Goal: Task Accomplishment & Management: Complete application form

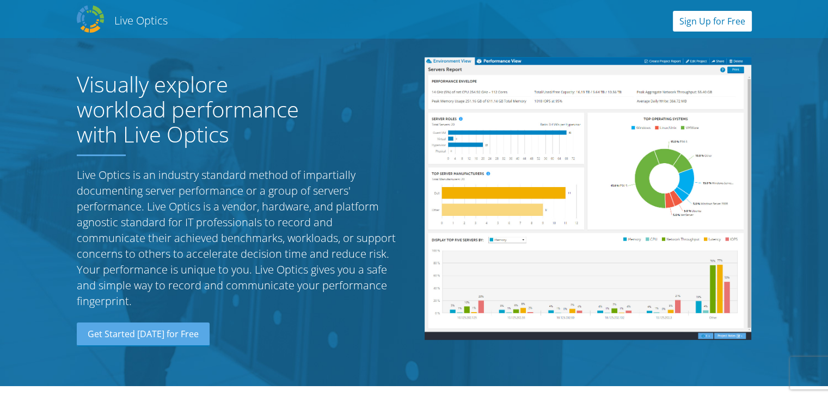
click at [708, 17] on link "Sign Up for Free" at bounding box center [712, 21] width 79 height 21
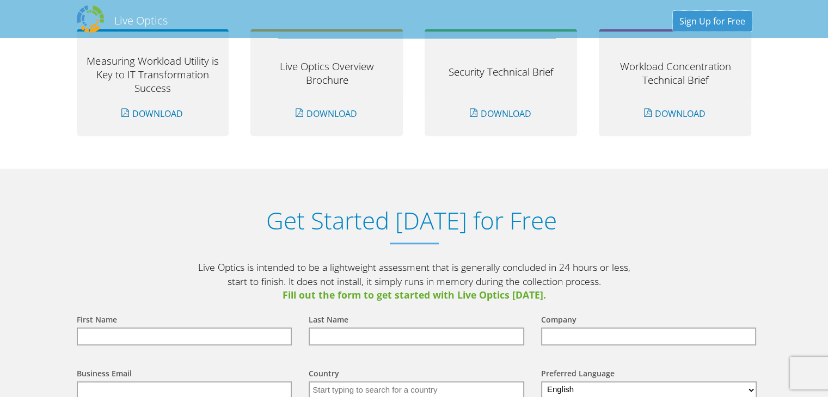
scroll to position [1133, 0]
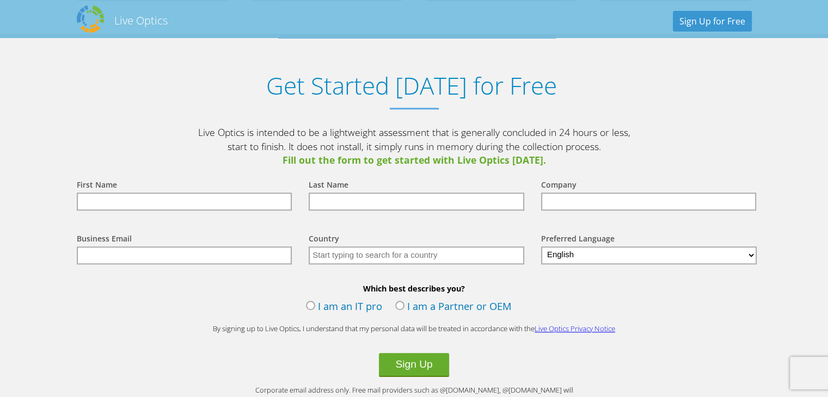
click at [220, 199] on input "text" at bounding box center [184, 202] width 215 height 18
type input "aman"
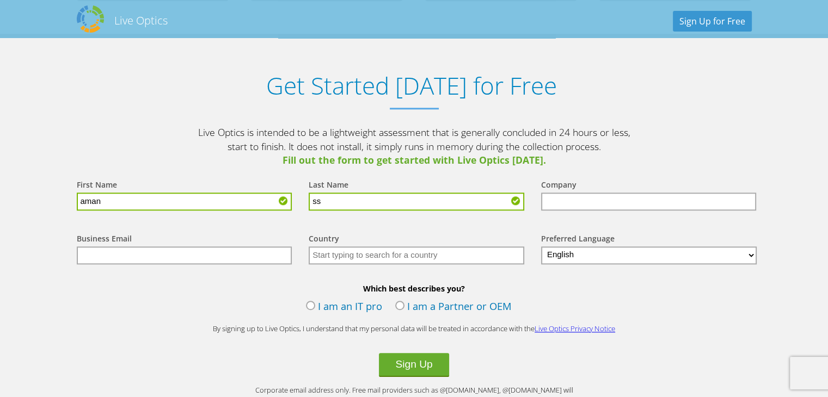
type input "ss"
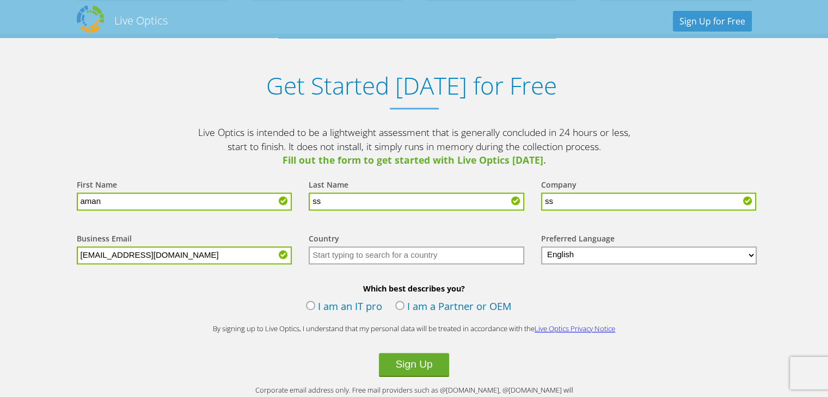
type input "dipsankha.saha17@sibm.edu.in"
click at [401, 254] on input "text" at bounding box center [416, 255] width 215 height 18
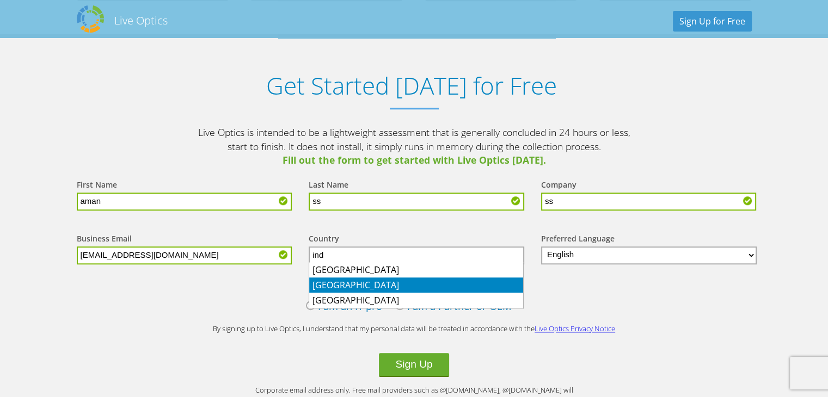
click at [350, 287] on li "India" at bounding box center [416, 284] width 214 height 15
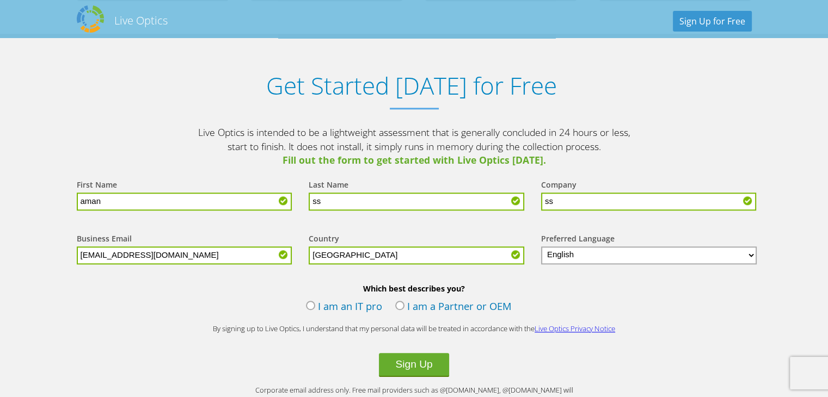
type input "India"
click at [653, 298] on div "Which best describes you? I am an IT pro I am a Partner or OEM" at bounding box center [414, 300] width 696 height 35
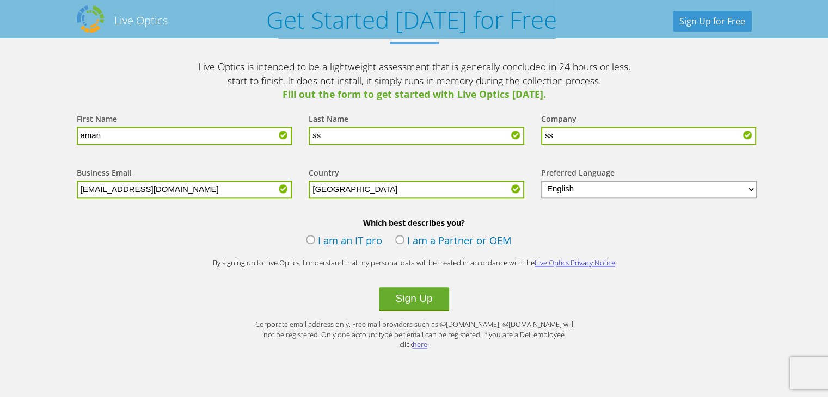
scroll to position [1204, 0]
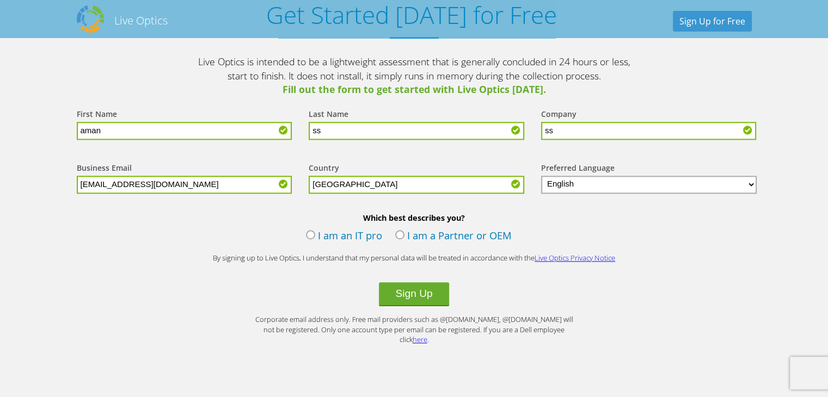
click at [311, 233] on label "I am an IT pro" at bounding box center [344, 237] width 76 height 16
click at [0, 0] on input "I am an IT pro" at bounding box center [0, 0] width 0 height 0
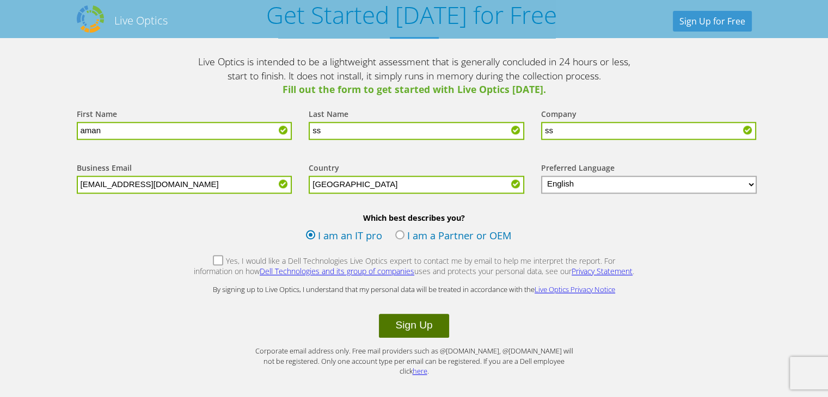
click at [402, 325] on button "Sign Up" at bounding box center [414, 326] width 70 height 24
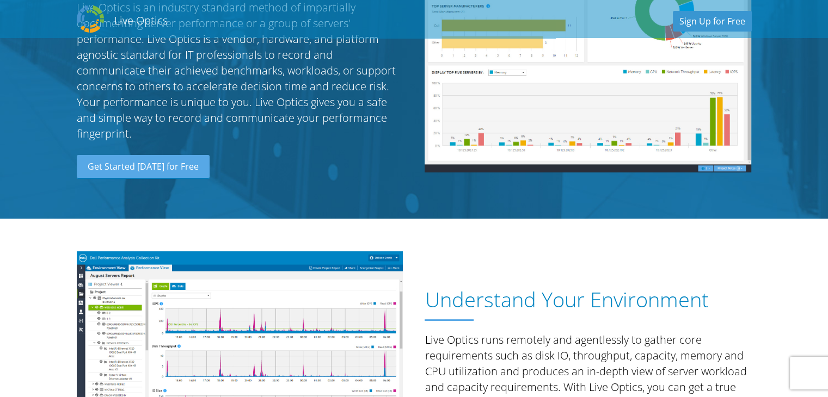
scroll to position [169, 0]
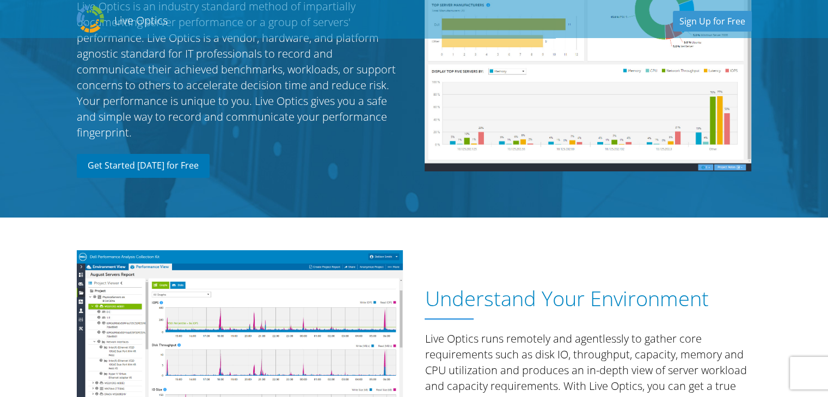
click at [189, 168] on link "Get Started [DATE] for Free" at bounding box center [143, 166] width 133 height 24
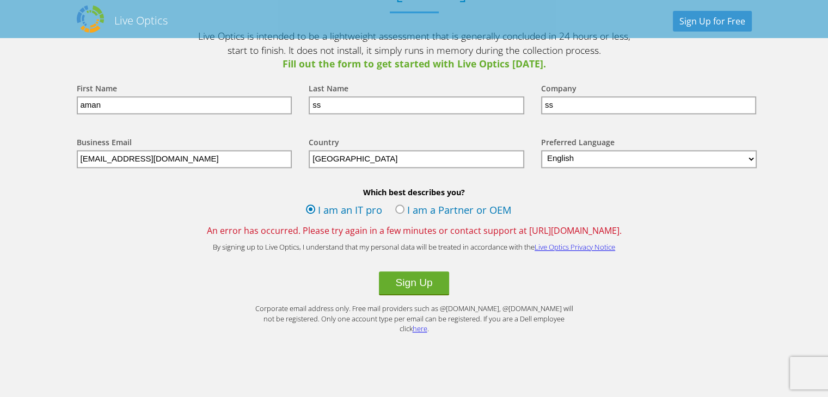
scroll to position [1234, 0]
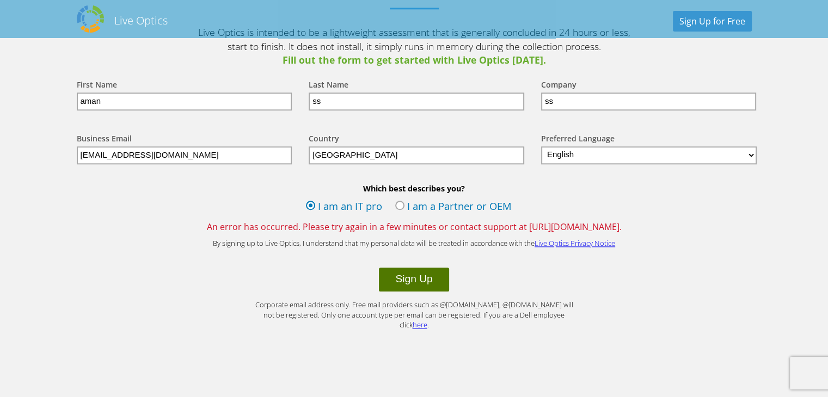
click at [417, 277] on button "Sign Up" at bounding box center [414, 280] width 70 height 24
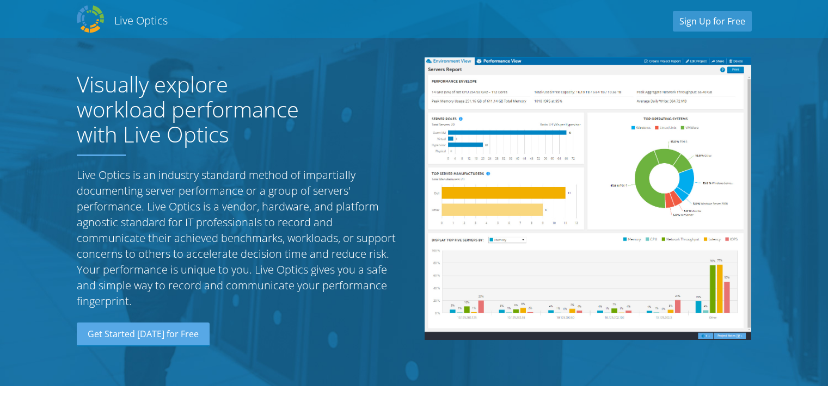
select select "101"
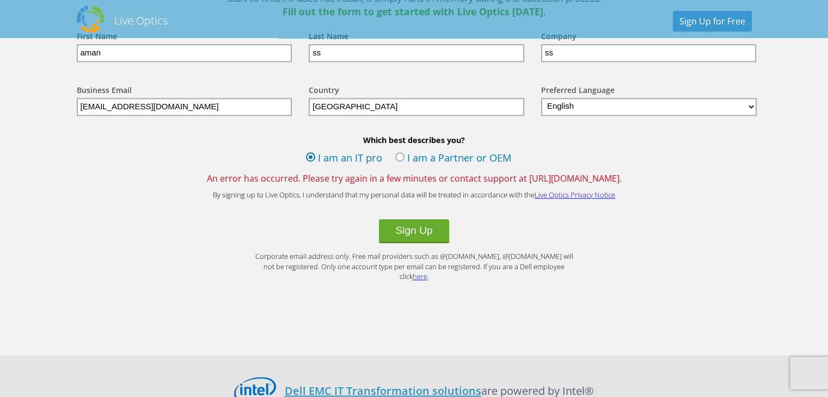
scroll to position [1282, 0]
click at [574, 196] on link "Live Optics Privacy Notice" at bounding box center [574, 195] width 81 height 10
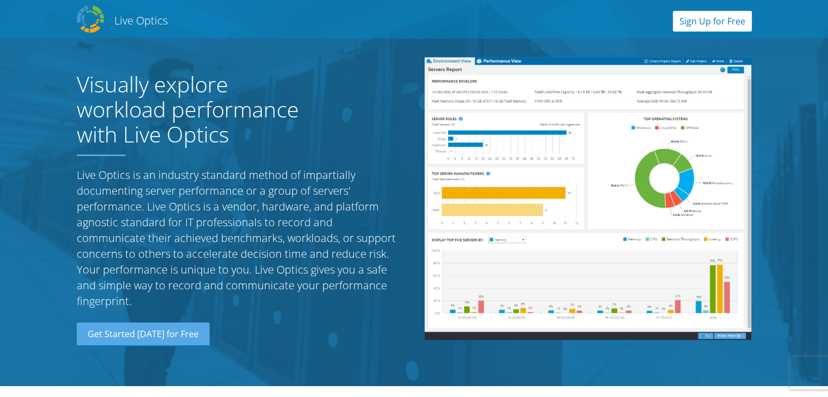
click at [689, 22] on link "Sign Up for Free" at bounding box center [712, 21] width 79 height 21
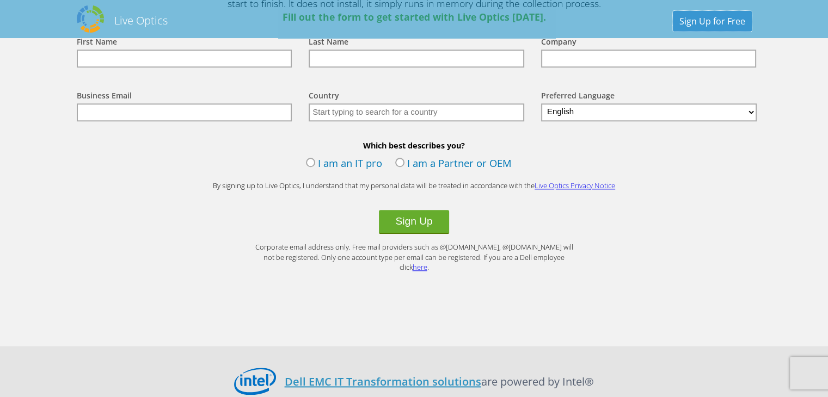
scroll to position [1261, 0]
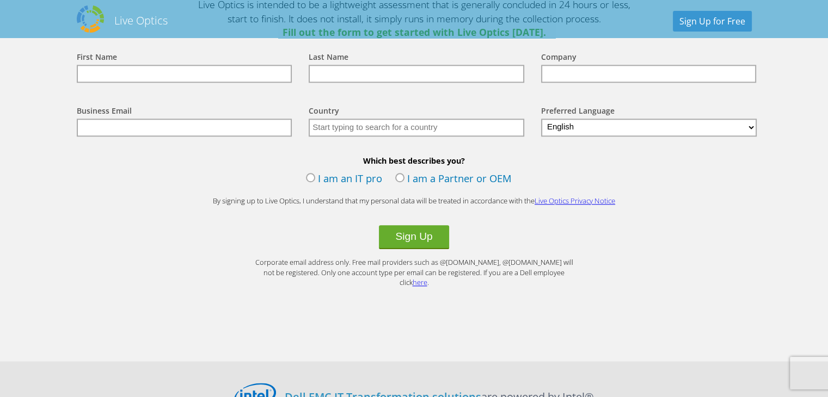
click at [235, 73] on input "text" at bounding box center [184, 74] width 215 height 18
type input "sayan"
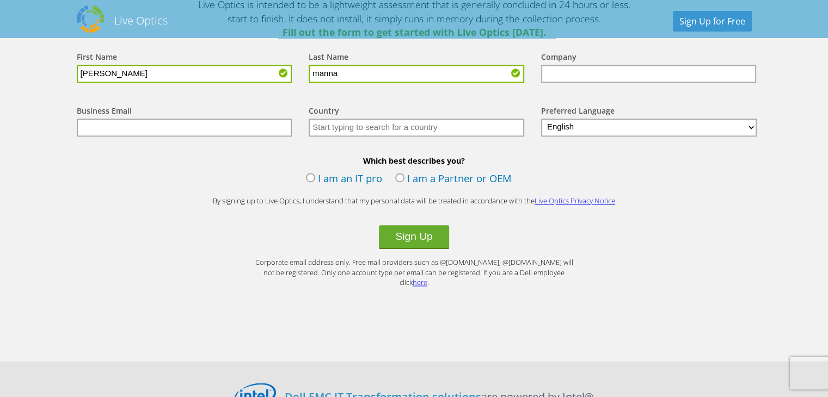
type input "manna"
type input "cts"
click at [108, 122] on input "text" at bounding box center [184, 128] width 215 height 18
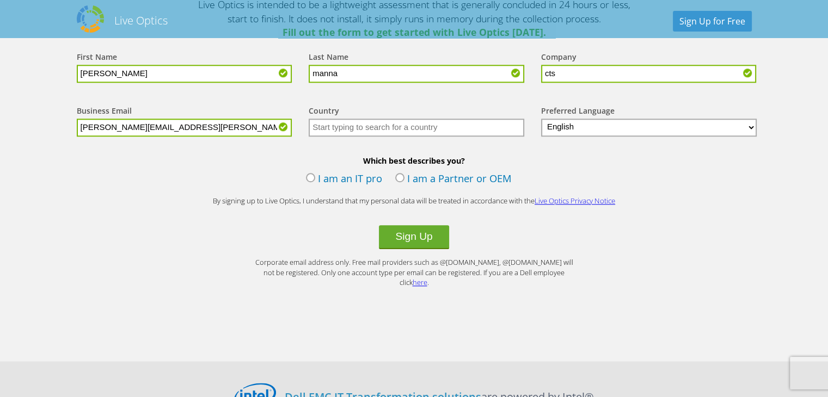
type input "sayanti.manna@cognizant.com"
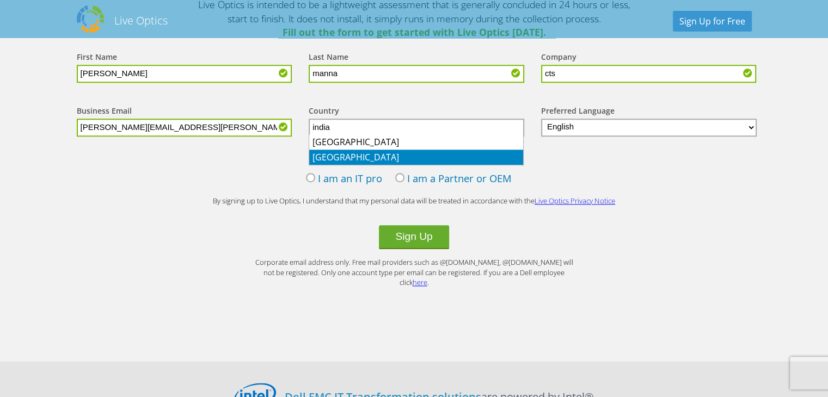
click at [317, 155] on li "[GEOGRAPHIC_DATA]" at bounding box center [416, 157] width 214 height 15
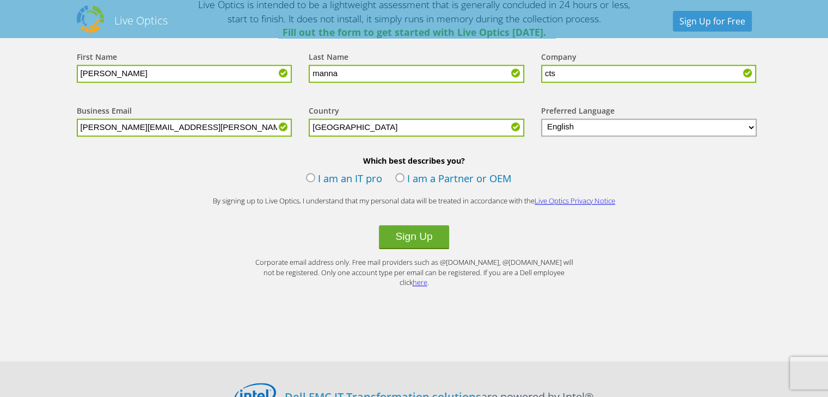
type input "[GEOGRAPHIC_DATA]"
click at [307, 175] on label "I am an IT pro" at bounding box center [344, 179] width 76 height 16
click at [0, 0] on input "I am an IT pro" at bounding box center [0, 0] width 0 height 0
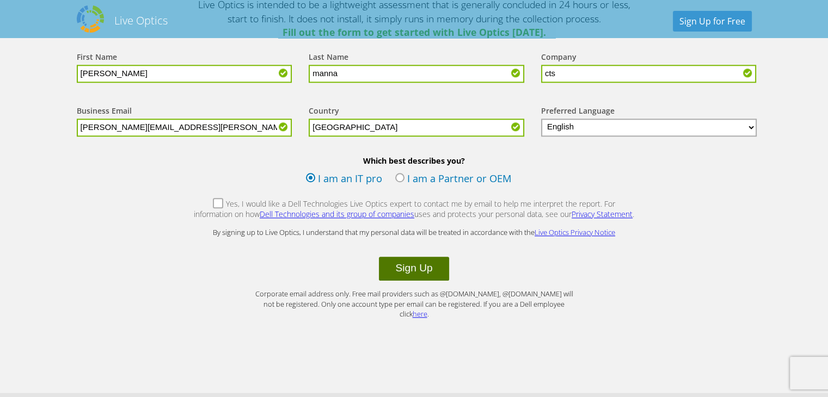
click at [385, 262] on button "Sign Up" at bounding box center [414, 269] width 70 height 24
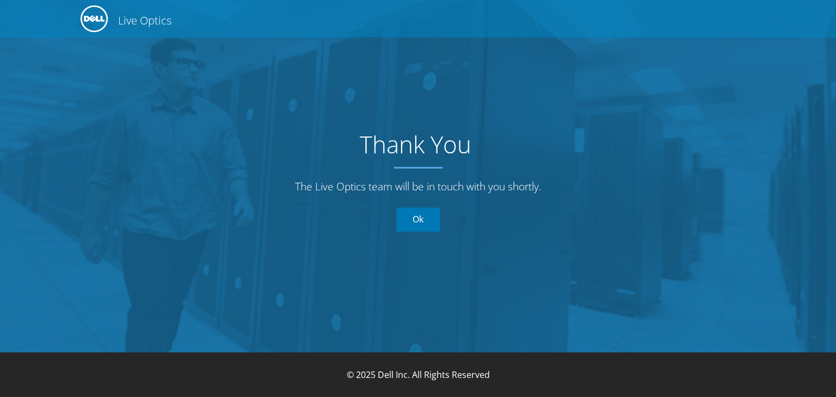
click at [418, 225] on link "Ok" at bounding box center [418, 220] width 44 height 24
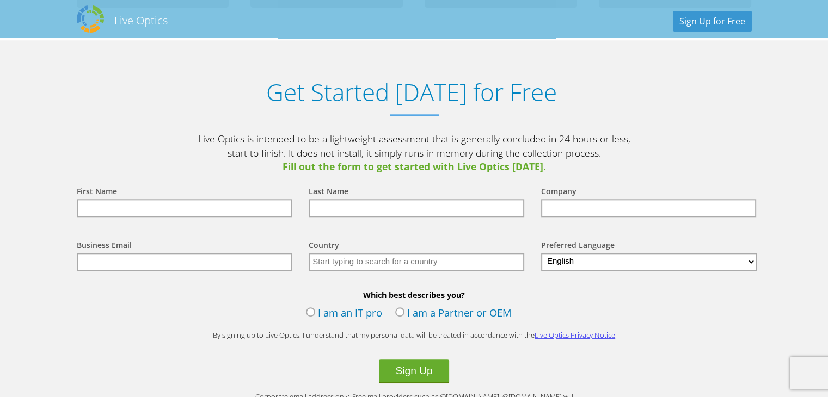
scroll to position [1126, 0]
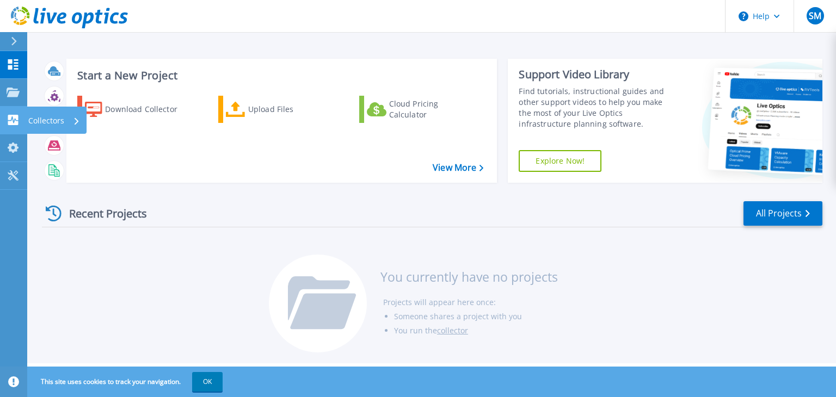
click at [59, 115] on p "Collectors" at bounding box center [46, 121] width 36 height 28
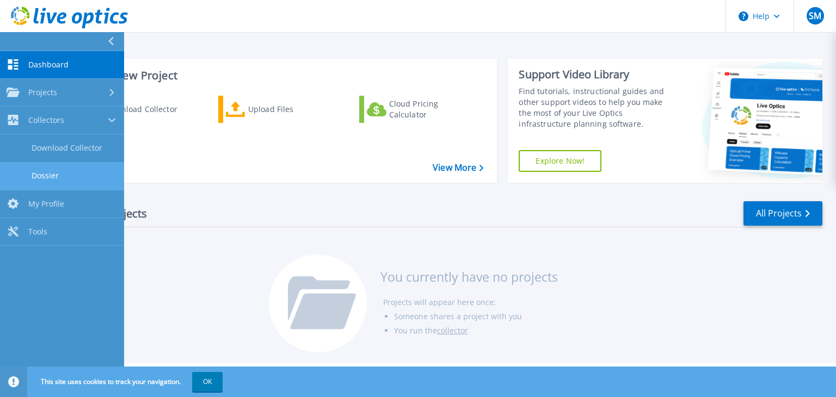
click at [86, 171] on link "Dossier" at bounding box center [62, 176] width 124 height 28
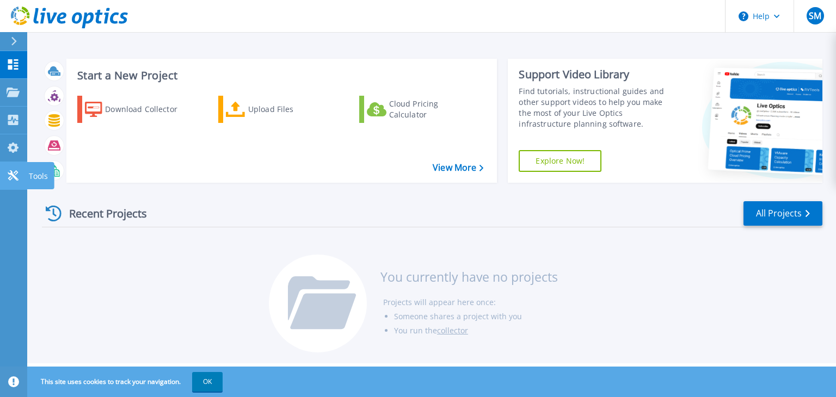
click at [41, 180] on p "Tools" at bounding box center [38, 176] width 19 height 28
